Goal: Find specific page/section: Find specific page/section

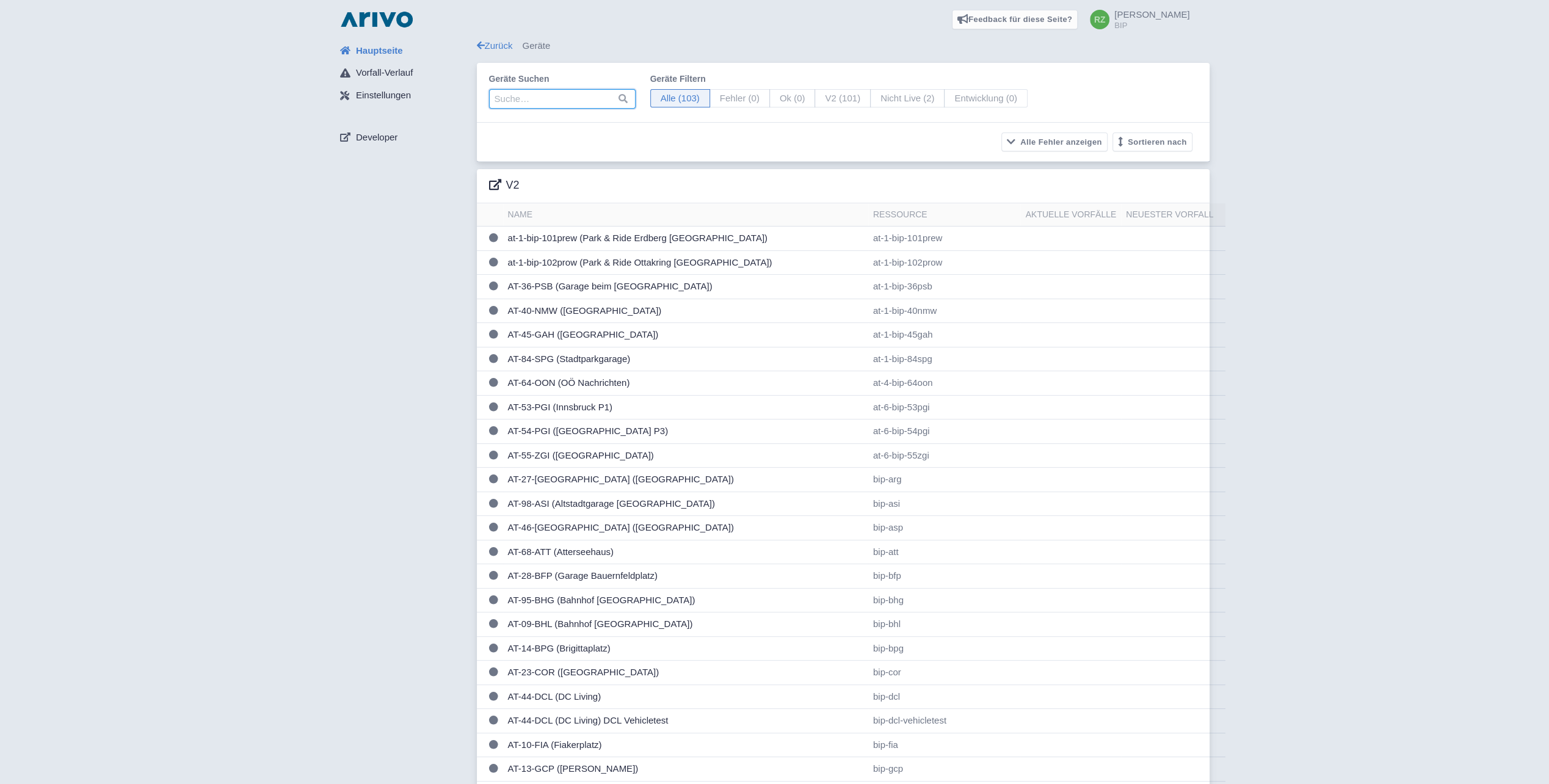
click at [547, 98] on input "search" at bounding box center [562, 98] width 147 height 20
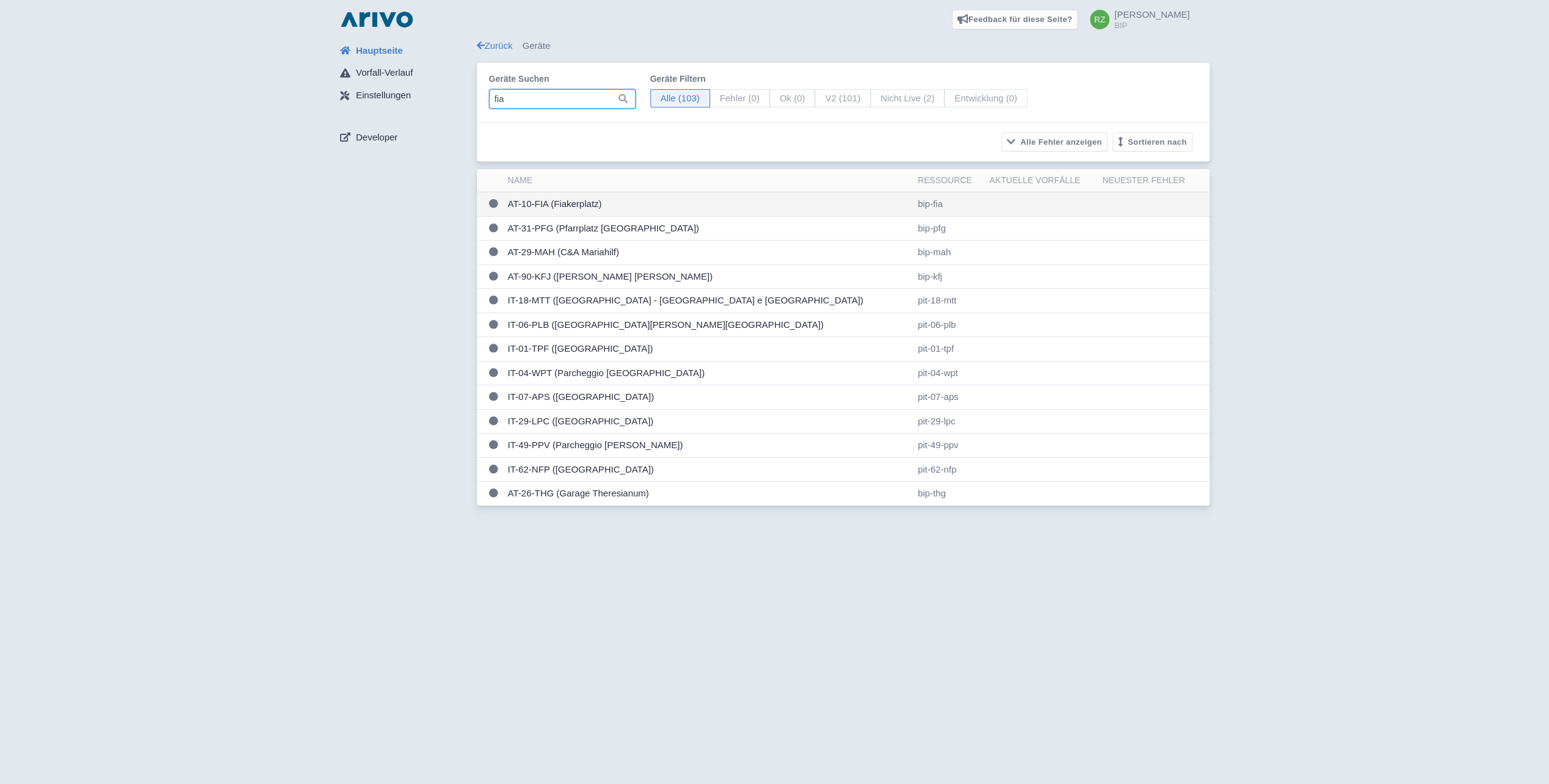
type input "fia"
click at [548, 204] on td "AT-10-FIA (Fiakerplatz)" at bounding box center [708, 205] width 410 height 25
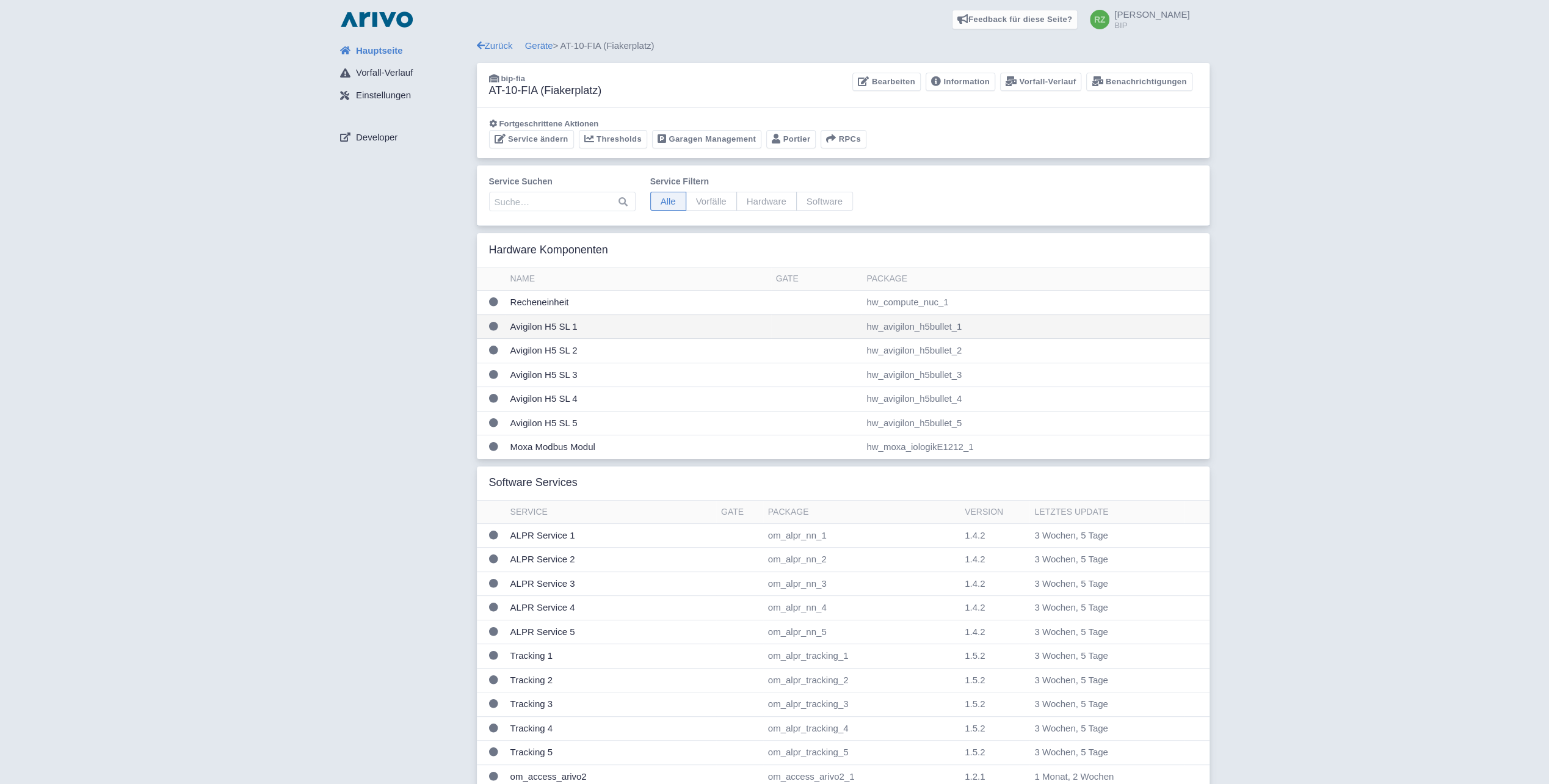
click at [558, 319] on td "Avigilon H5 SL 1" at bounding box center [638, 326] width 266 height 25
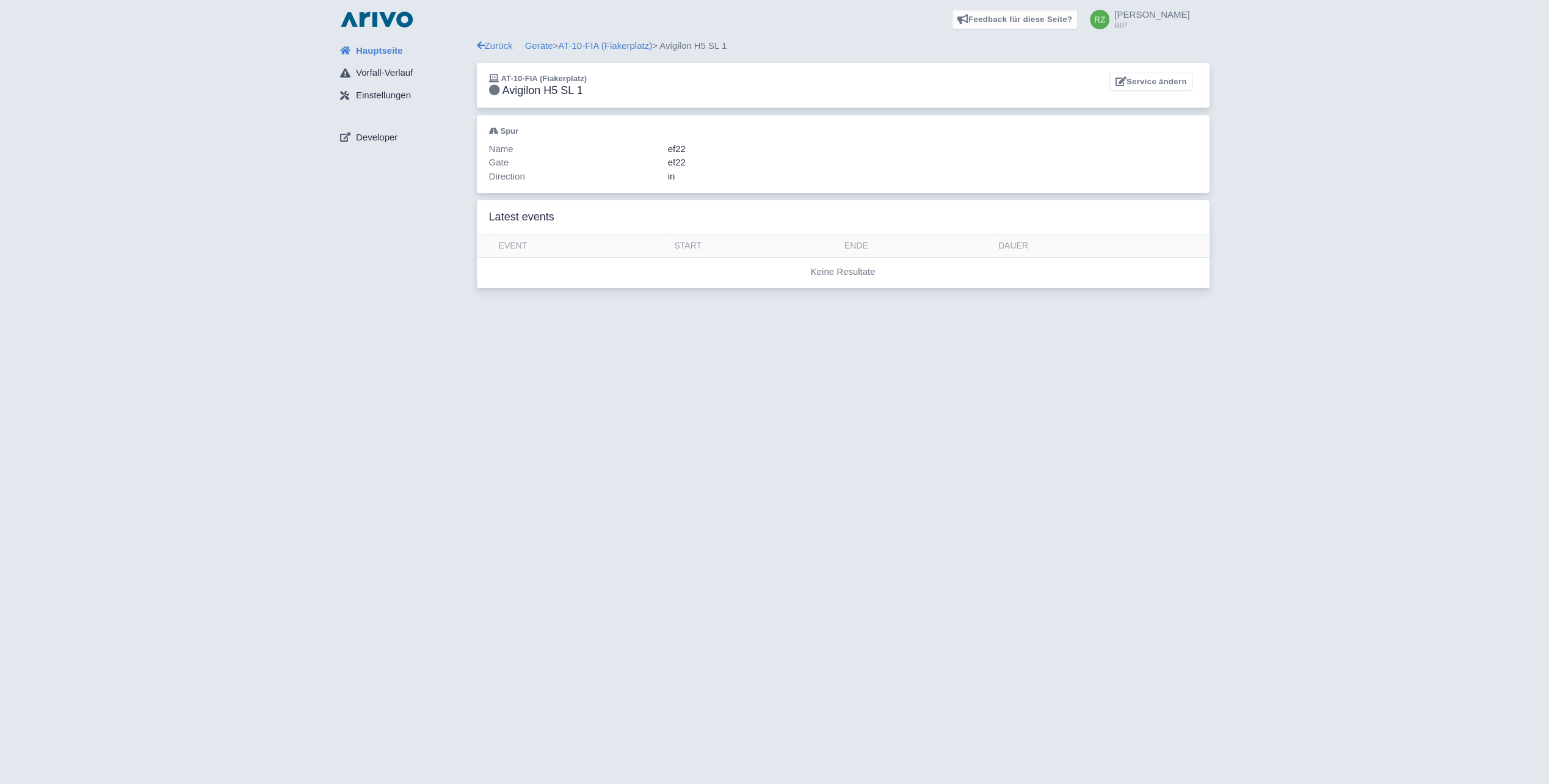
click at [946, 451] on div "Feedback für diese Seite? Screenshot mitsenden [GEOGRAPHIC_DATA] Danke für Ihr …" at bounding box center [774, 392] width 1549 height 784
click at [629, 42] on link "AT-10-FIA (Fiakerplatz)" at bounding box center [605, 45] width 94 height 10
